Goal: Task Accomplishment & Management: Manage account settings

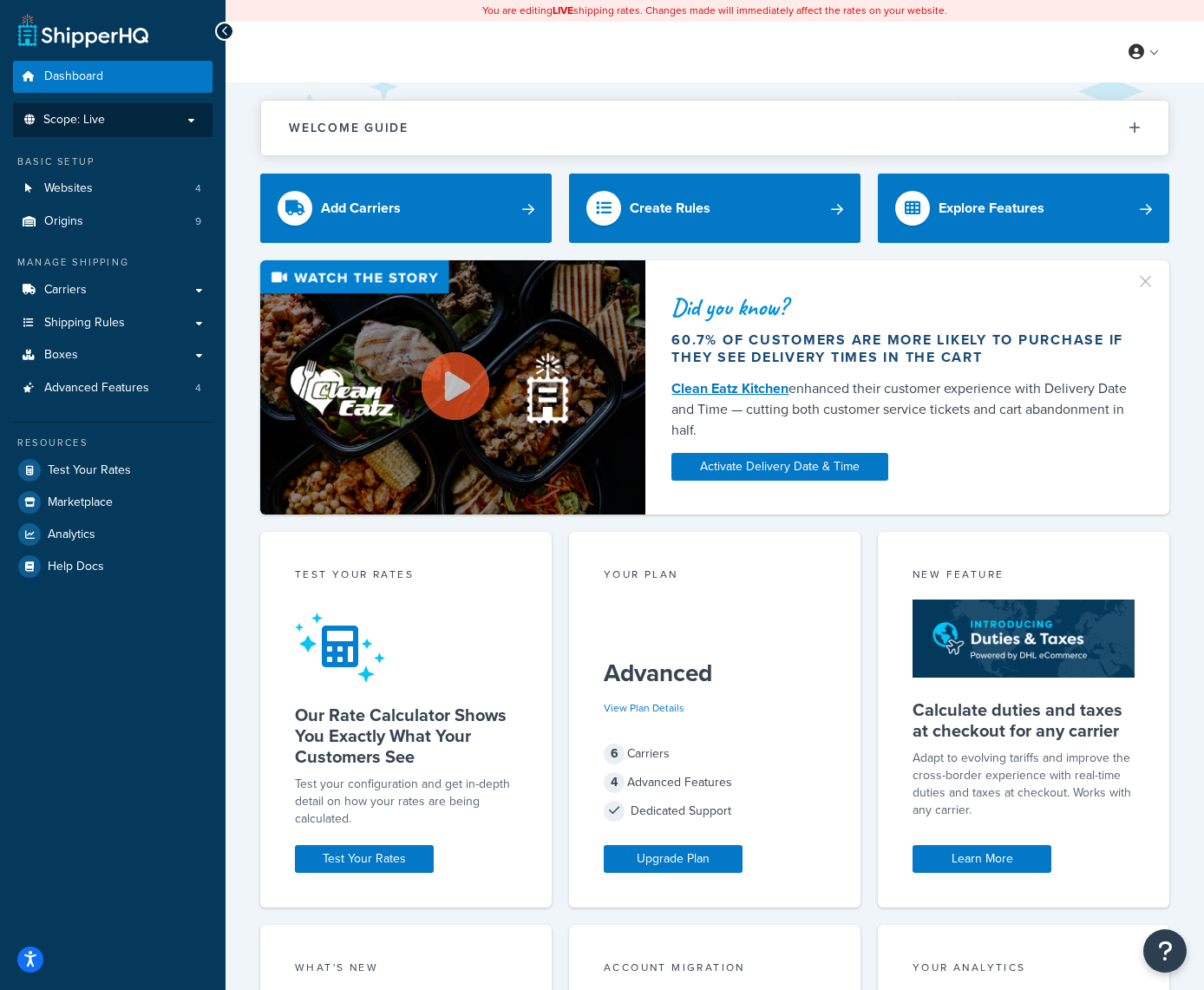
click at [148, 124] on p "Scope: Live" at bounding box center [112, 119] width 184 height 15
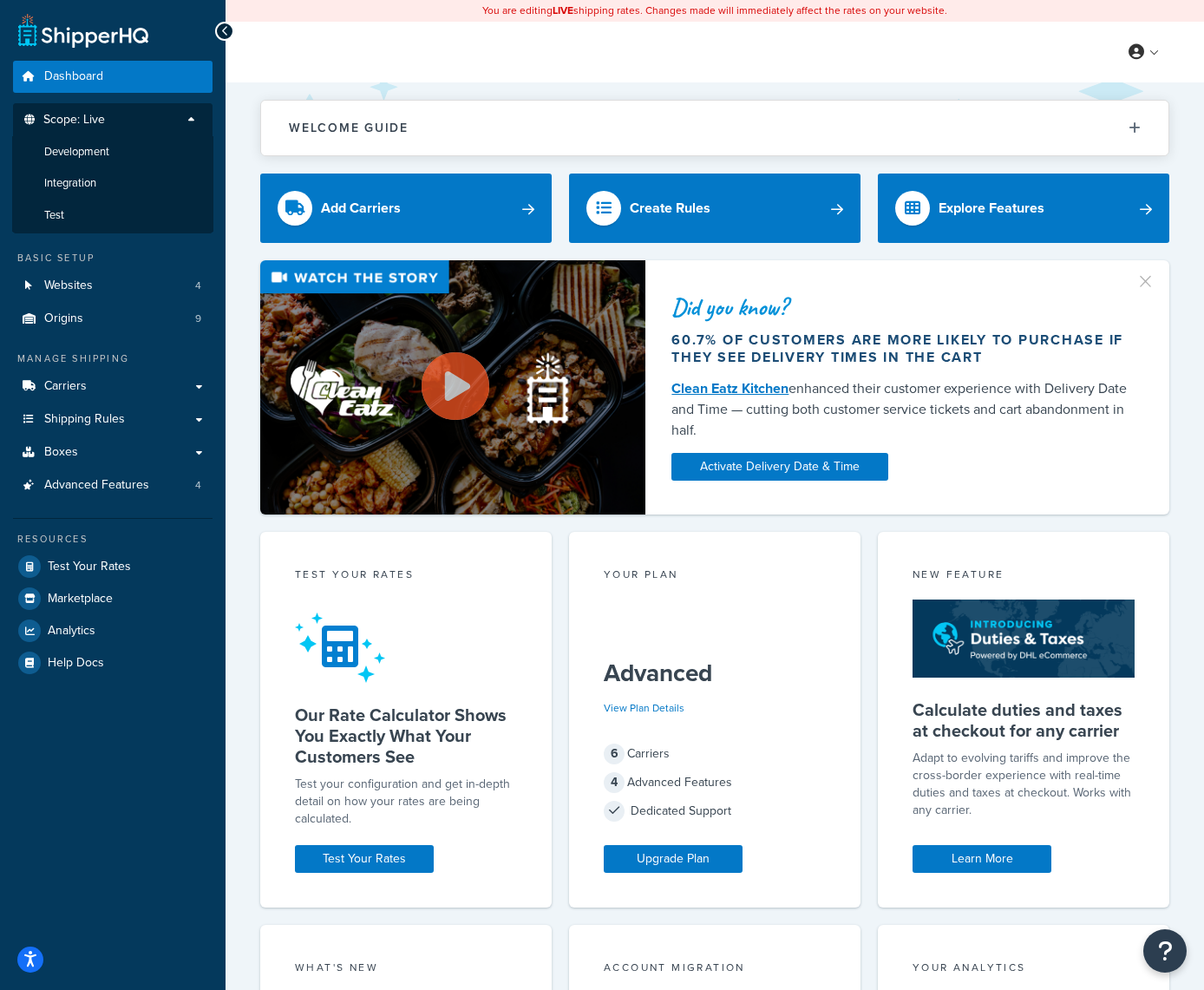
click at [148, 124] on p "Scope: Live" at bounding box center [112, 124] width 184 height 23
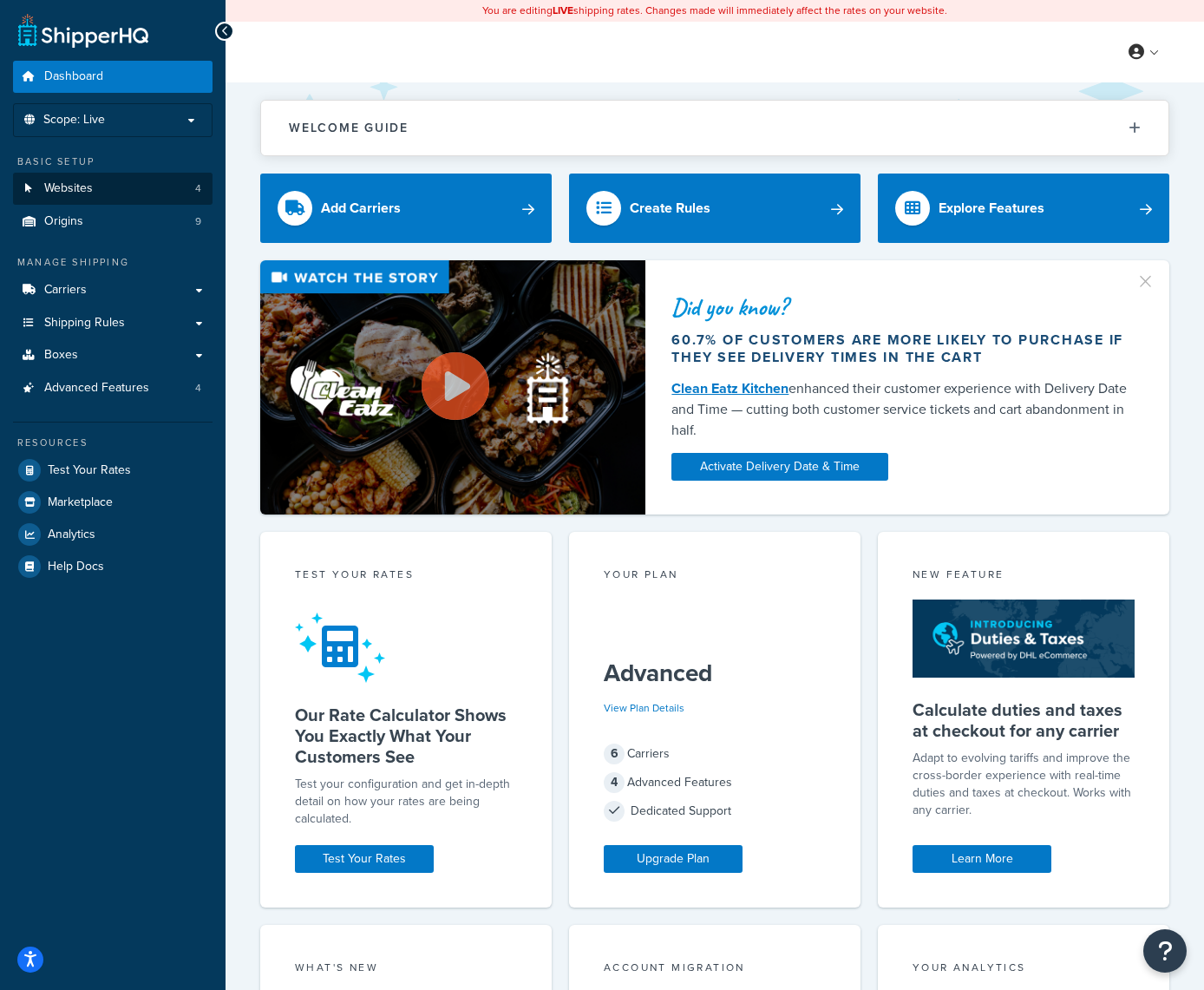
click at [94, 186] on link "Websites 4" at bounding box center [112, 189] width 199 height 32
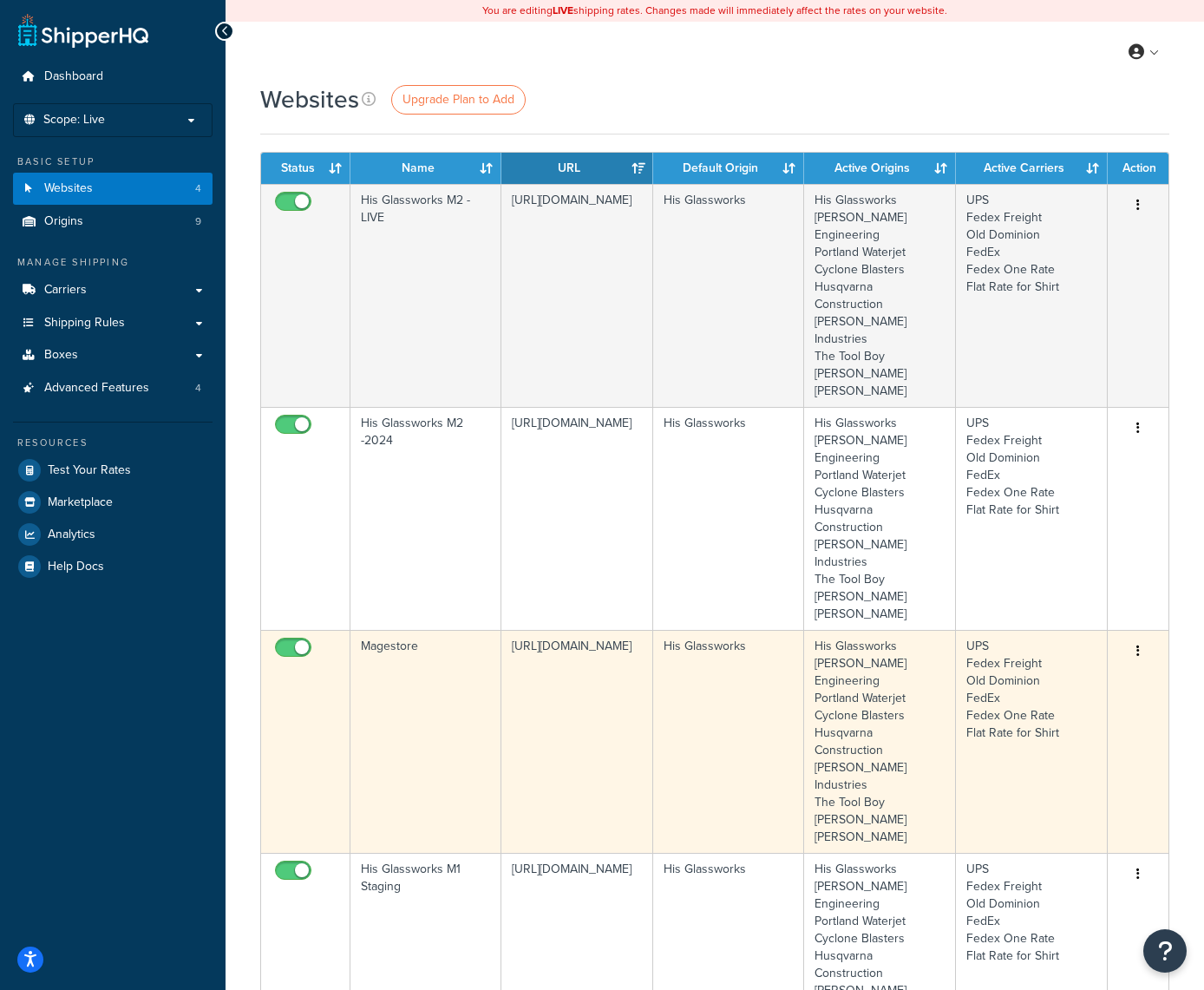
click at [1142, 638] on button "button" at bounding box center [1138, 652] width 24 height 27
click at [1062, 580] on link "Edit" at bounding box center [1068, 581] width 137 height 35
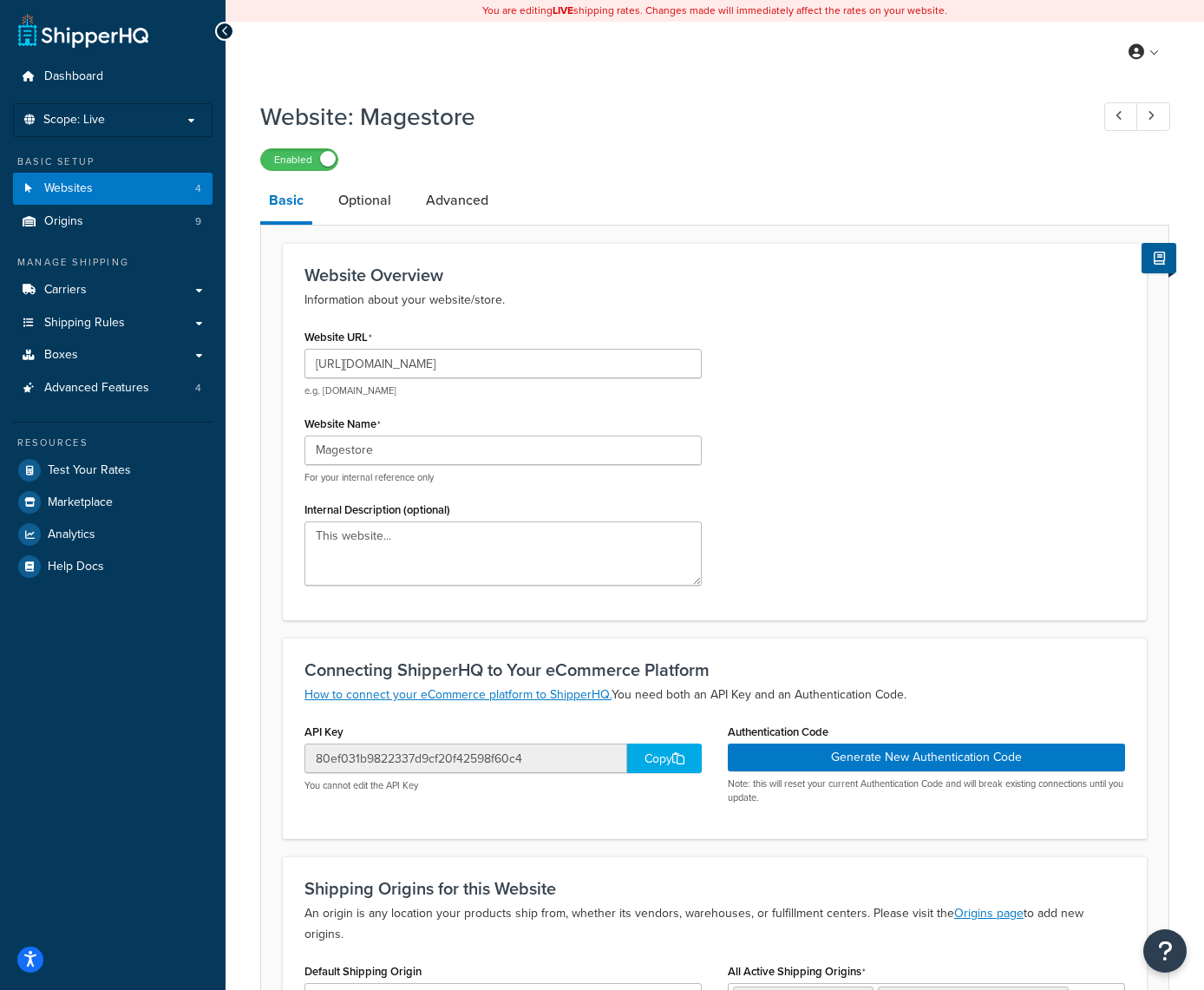
click at [661, 754] on div "Copy" at bounding box center [665, 758] width 74 height 29
click at [902, 752] on button "Generate New Authentication Code" at bounding box center [926, 757] width 398 height 27
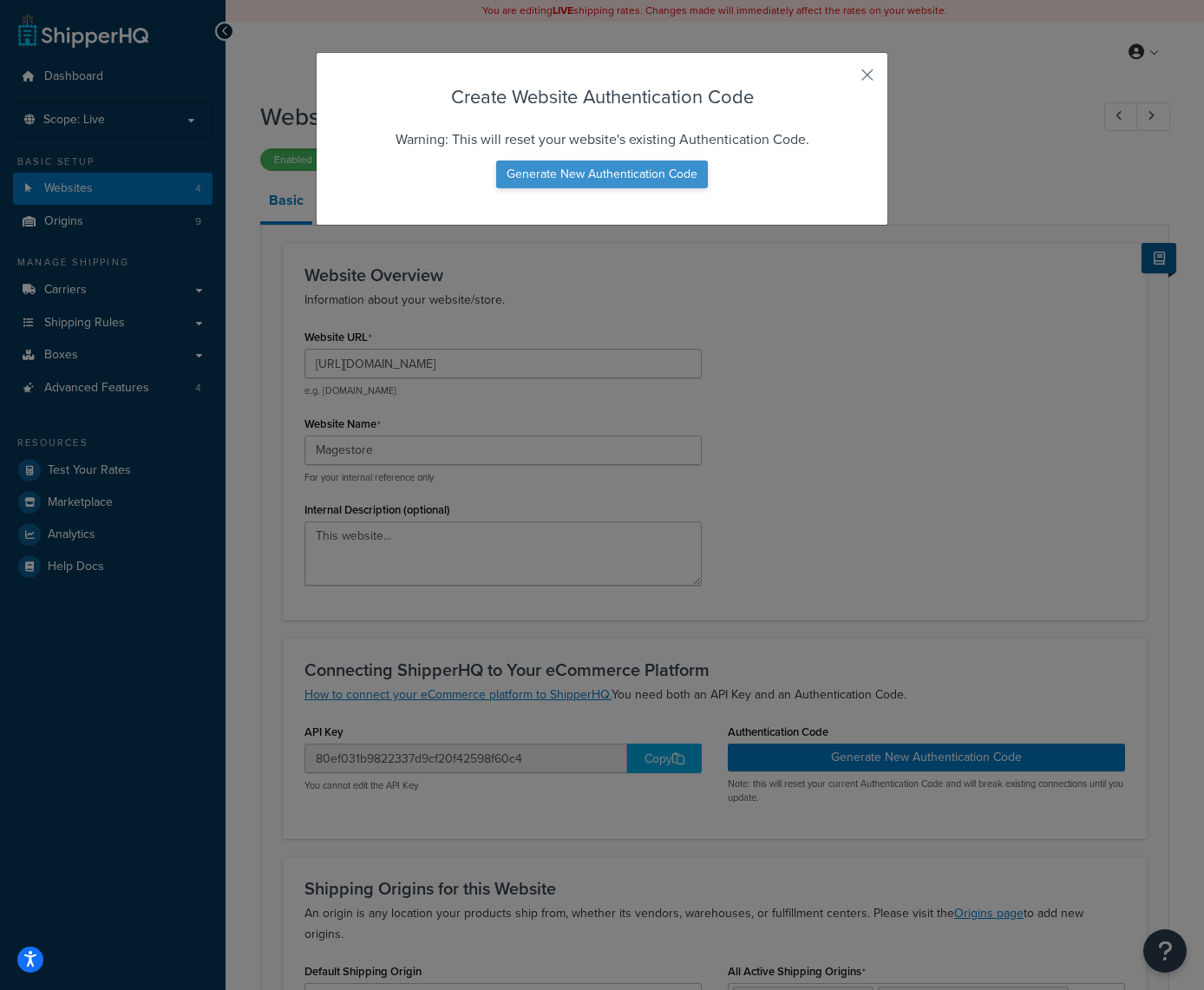
click at [581, 176] on button "Generate New Authentication Code" at bounding box center [602, 174] width 212 height 27
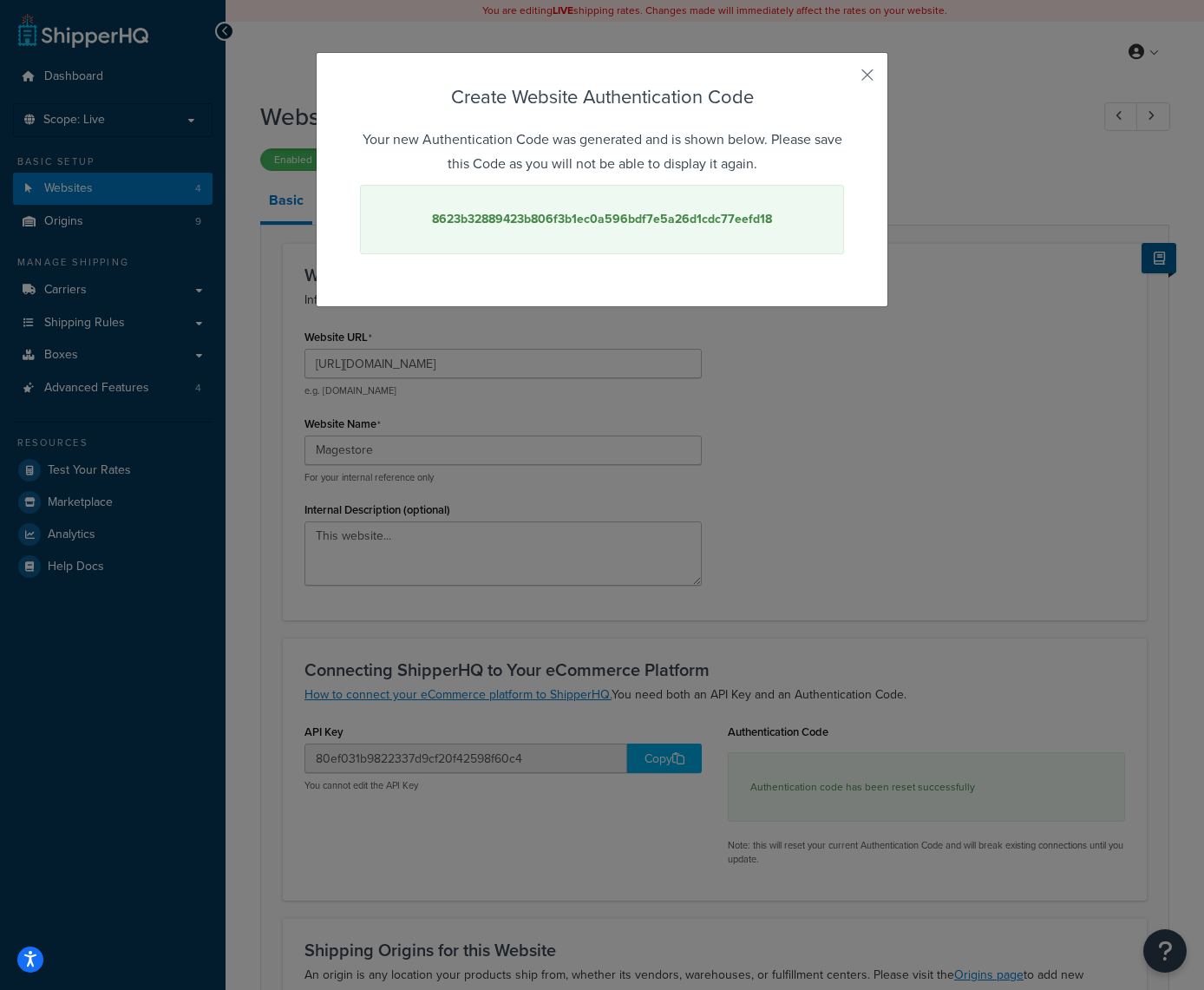
click at [591, 220] on strong "8623b32889423b806f3b1ec0a596bdf7e5a26d1cdc77eefd18" at bounding box center [602, 219] width 340 height 19
copy strong "8623b32889423b806f3b1ec0a596bdf7e5a26d1cdc77eefd18"
click at [844, 79] on button "button" at bounding box center [841, 81] width 4 height 4
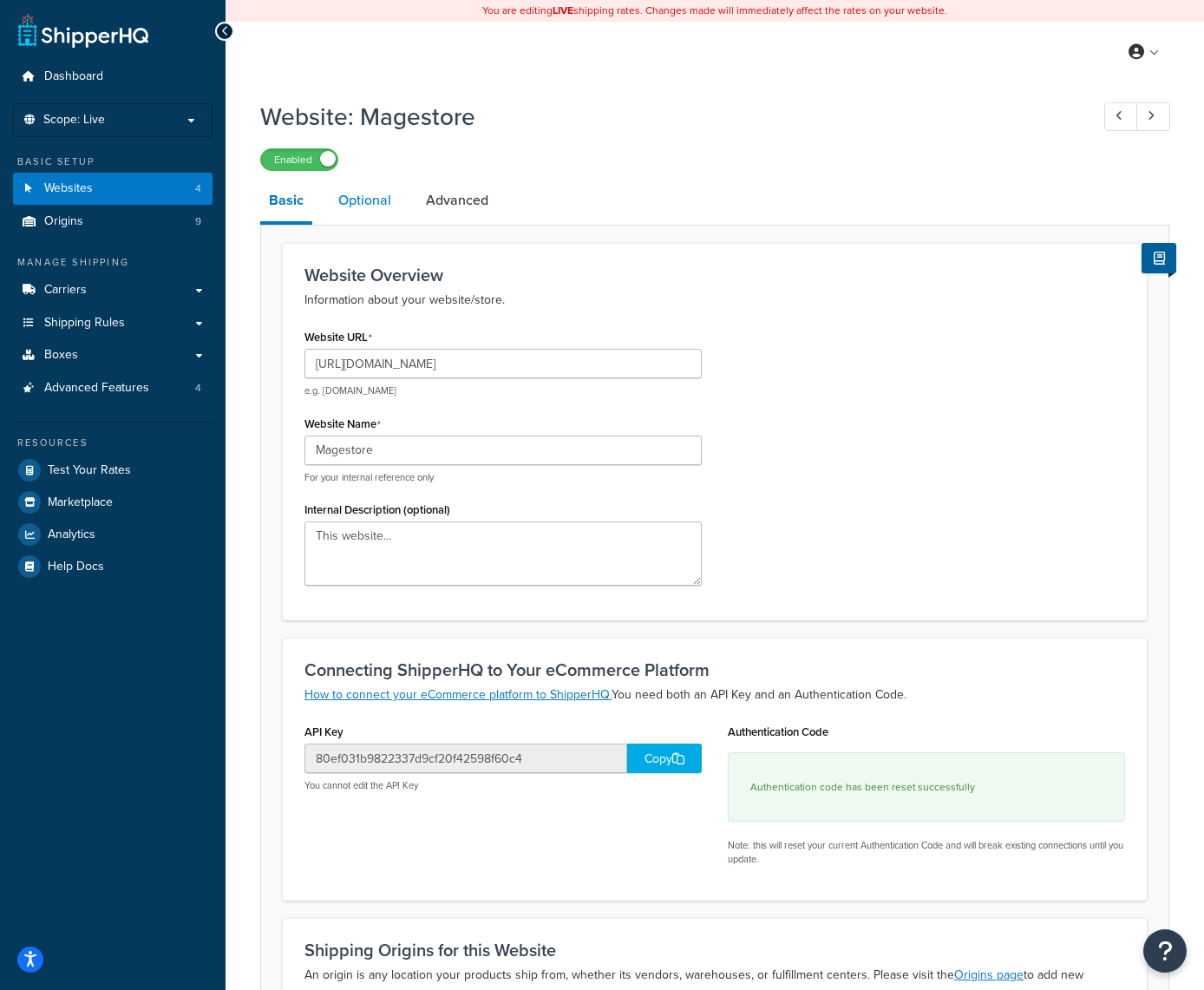
click at [369, 205] on link "Optional" at bounding box center [365, 200] width 70 height 42
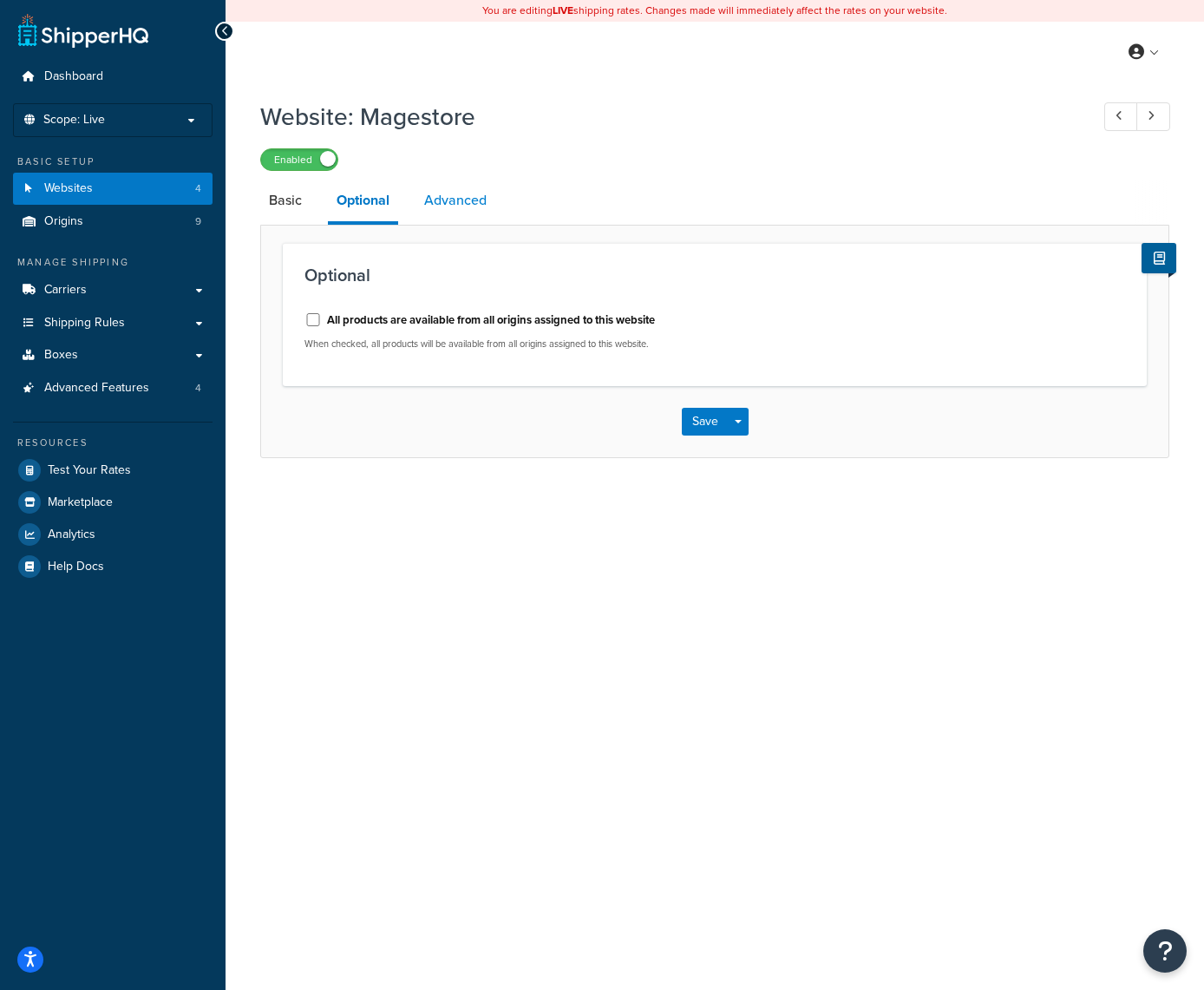
click at [437, 210] on link "Advanced" at bounding box center [455, 200] width 80 height 42
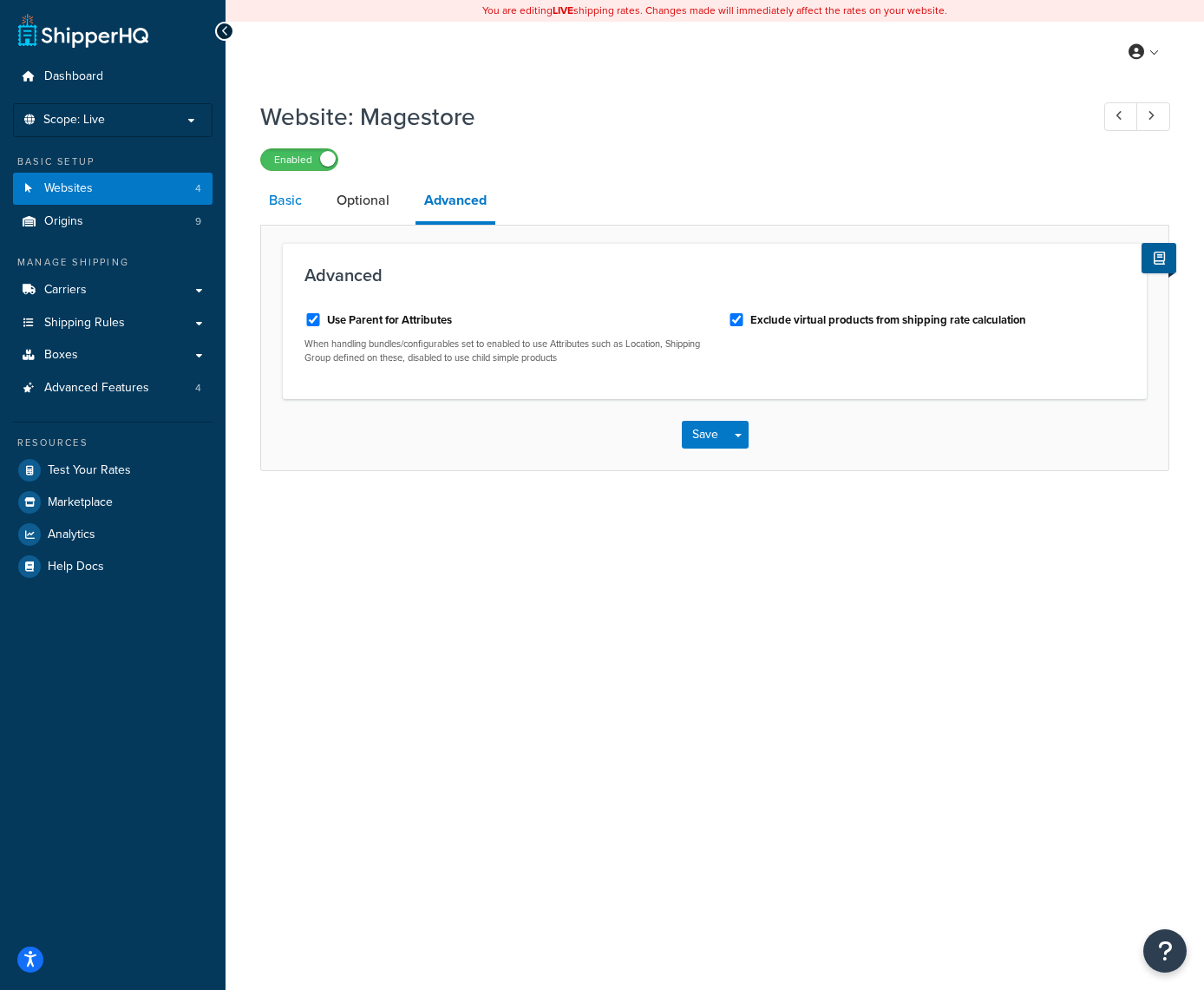
click at [288, 205] on link "Basic" at bounding box center [284, 200] width 50 height 42
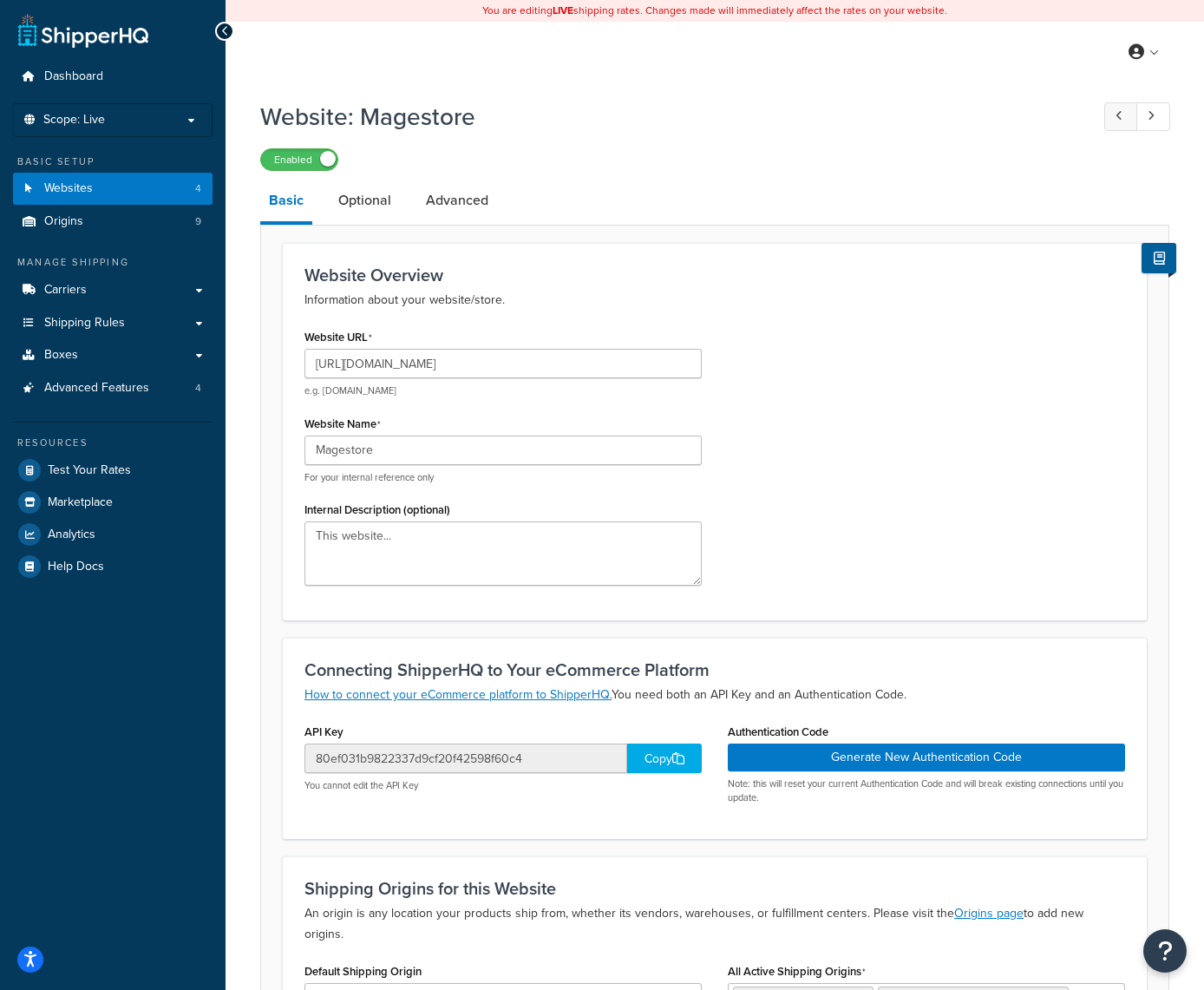
click at [1121, 112] on icon at bounding box center [1119, 116] width 7 height 12
type input "[URL][DOMAIN_NAME]"
type input "His Glassworks M2 -2024"
type input "94a3e21c0873a8786224a871c0401ce8"
click at [106, 190] on link "Websites 4" at bounding box center [112, 189] width 199 height 32
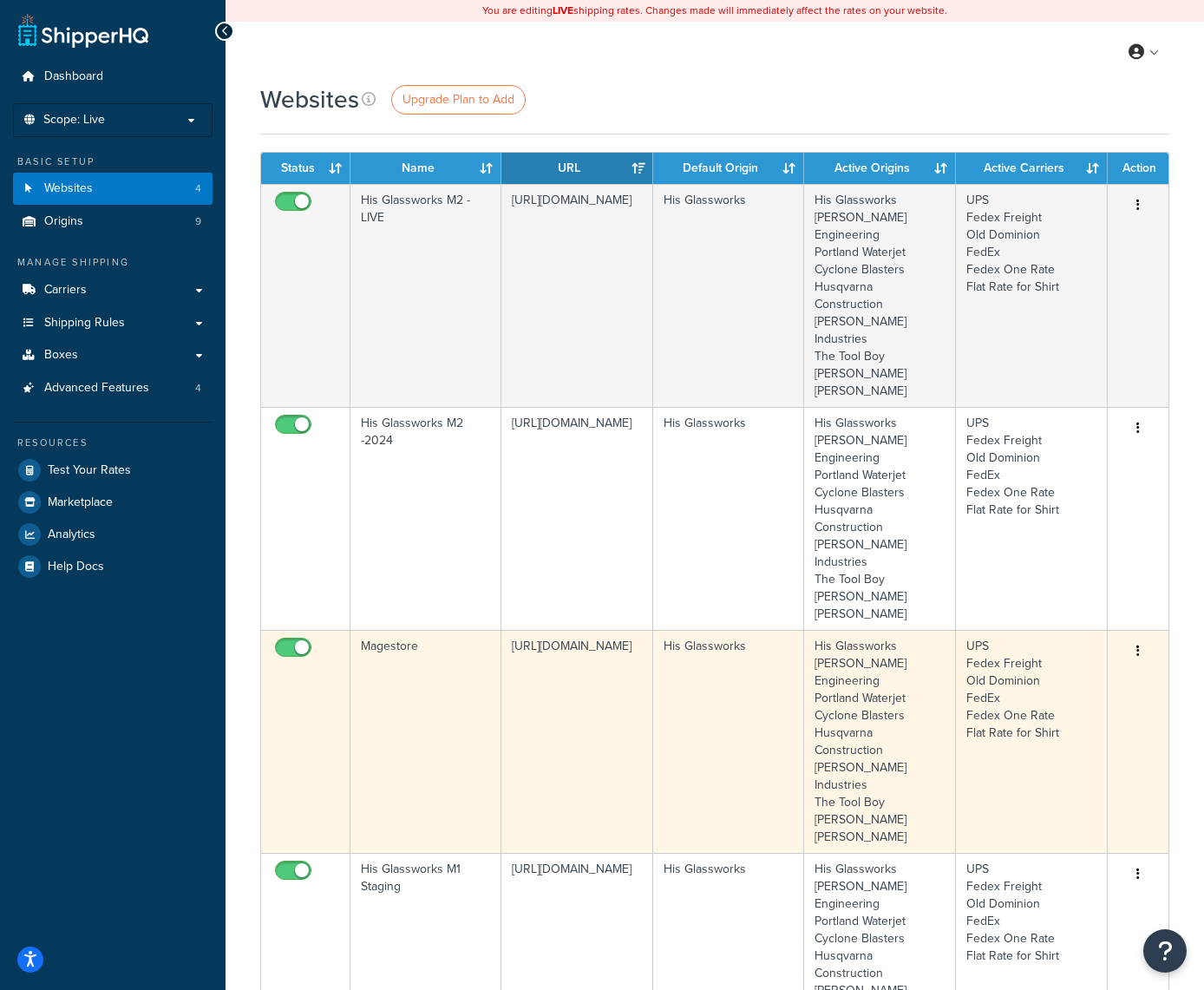
click at [1140, 645] on icon "button" at bounding box center [1139, 651] width 4 height 12
click at [1071, 577] on link "Edit" at bounding box center [1068, 581] width 137 height 35
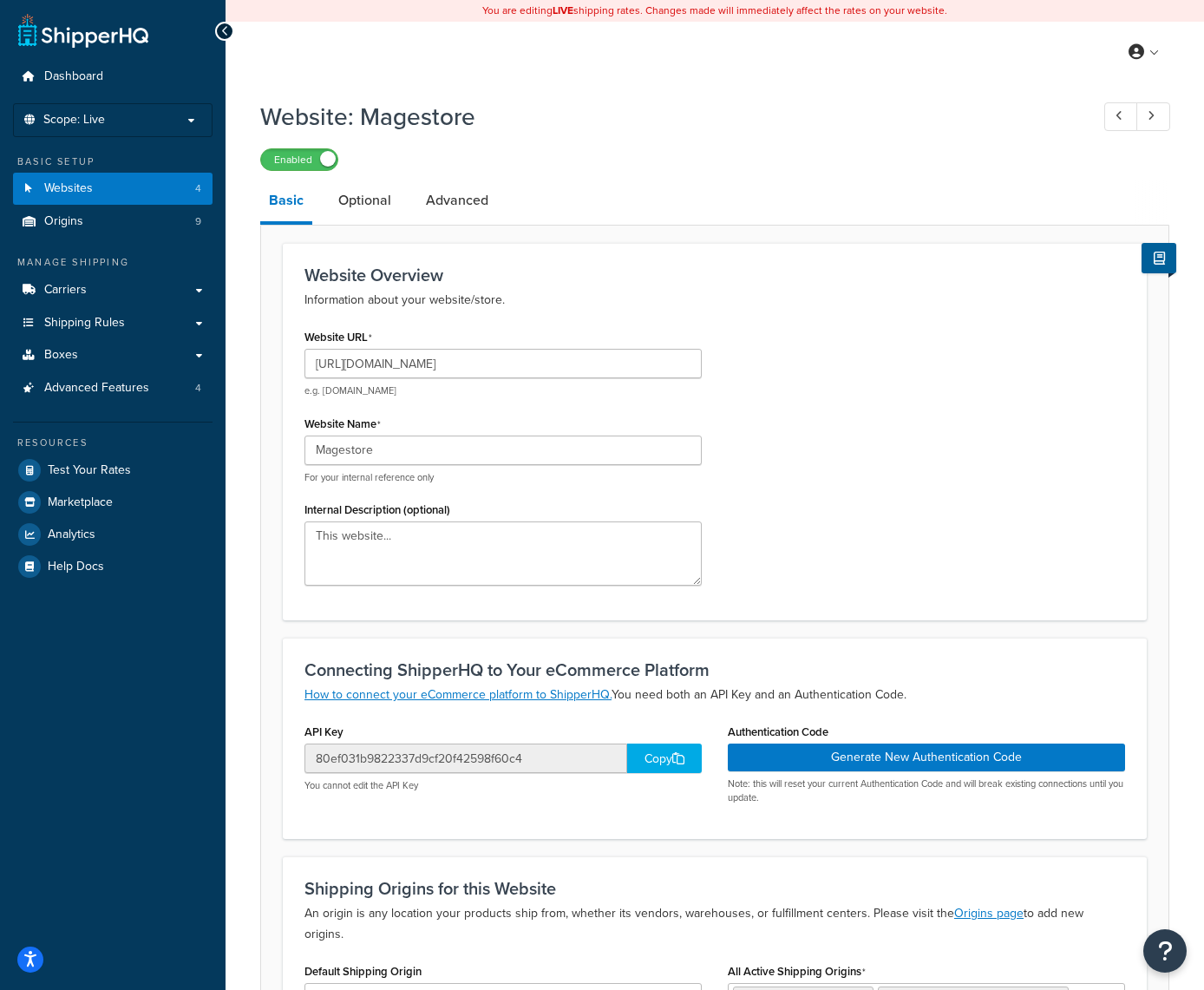
click at [119, 187] on link "Websites 4" at bounding box center [112, 189] width 199 height 32
